Goal: Book appointment/travel/reservation

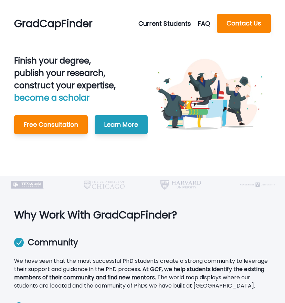
click at [170, 20] on button "Current Students" at bounding box center [168, 23] width 60 height 9
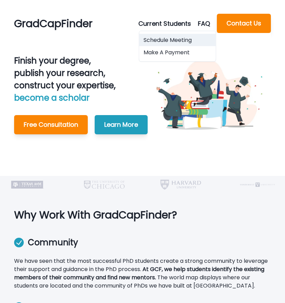
click at [171, 42] on button "Schedule Meeting" at bounding box center [177, 40] width 76 height 12
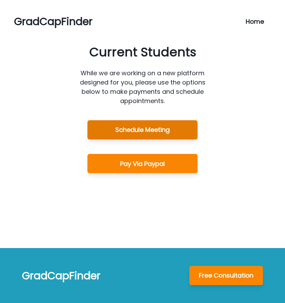
click at [168, 131] on button "Schedule Meeting" at bounding box center [142, 129] width 110 height 19
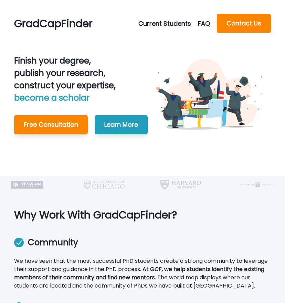
click at [161, 23] on button "Current Students" at bounding box center [168, 23] width 60 height 9
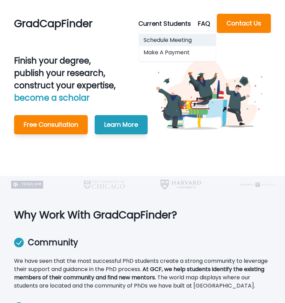
click at [165, 42] on button "Schedule Meeting" at bounding box center [177, 40] width 76 height 12
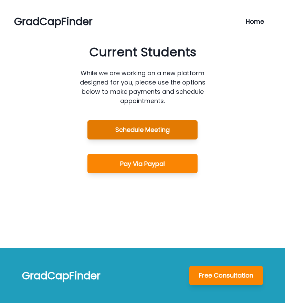
click at [168, 125] on button "Schedule Meeting" at bounding box center [142, 129] width 110 height 19
